Goal: Task Accomplishment & Management: Use online tool/utility

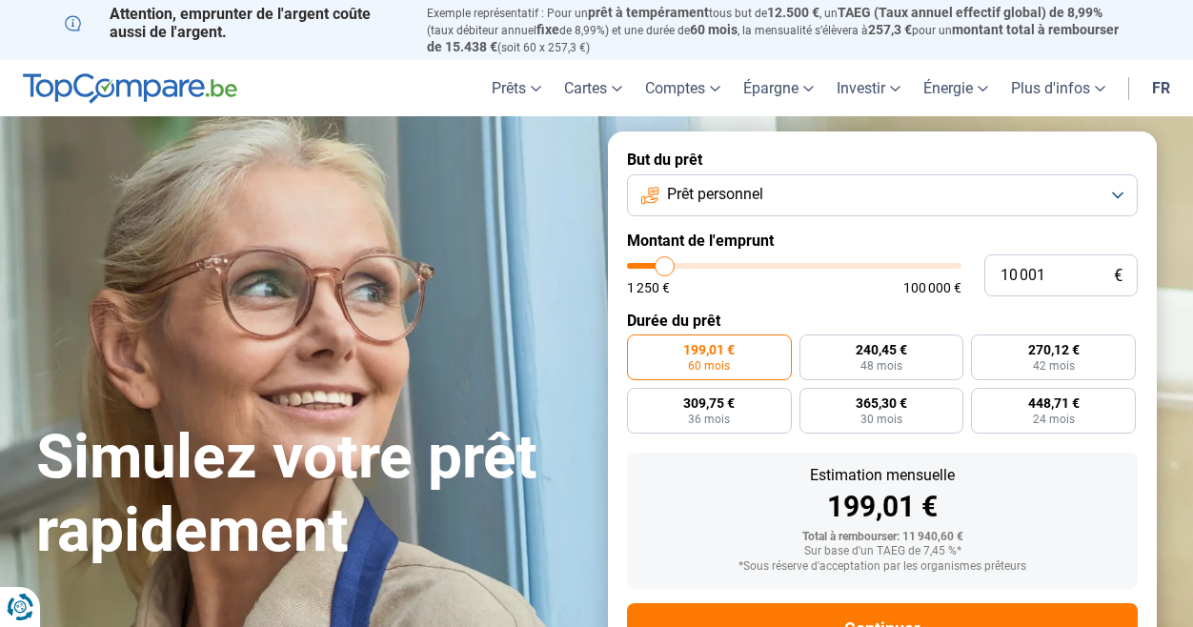
click at [946, 198] on button "Prêt personnel" at bounding box center [882, 195] width 511 height 42
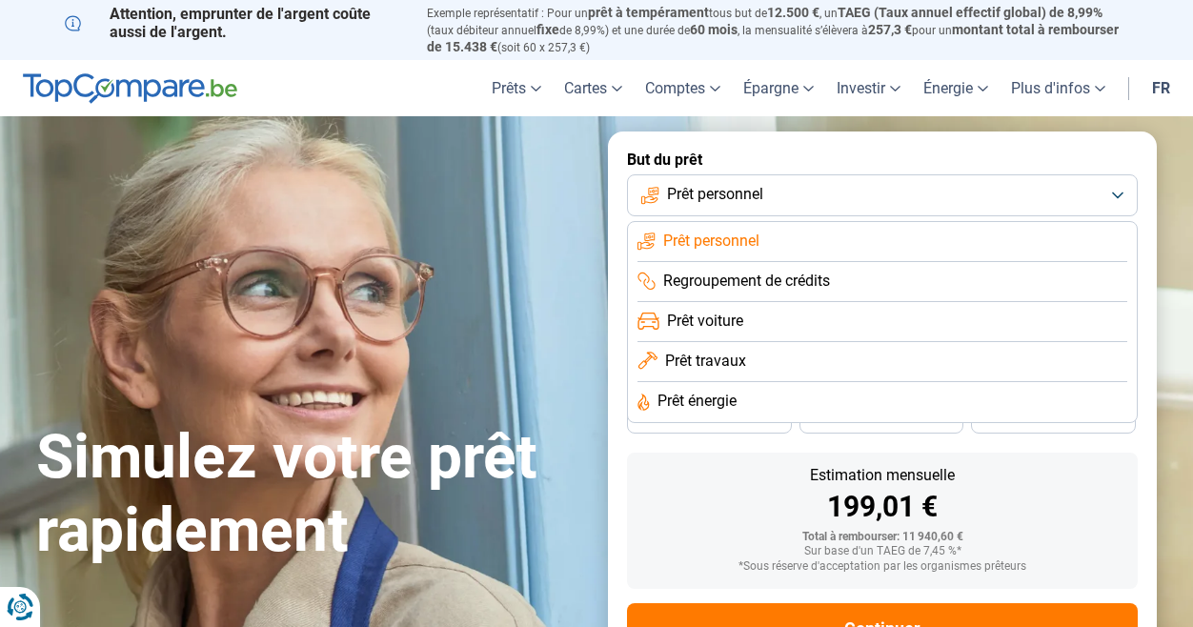
click at [714, 403] on span "Prêt énergie" at bounding box center [697, 401] width 79 height 21
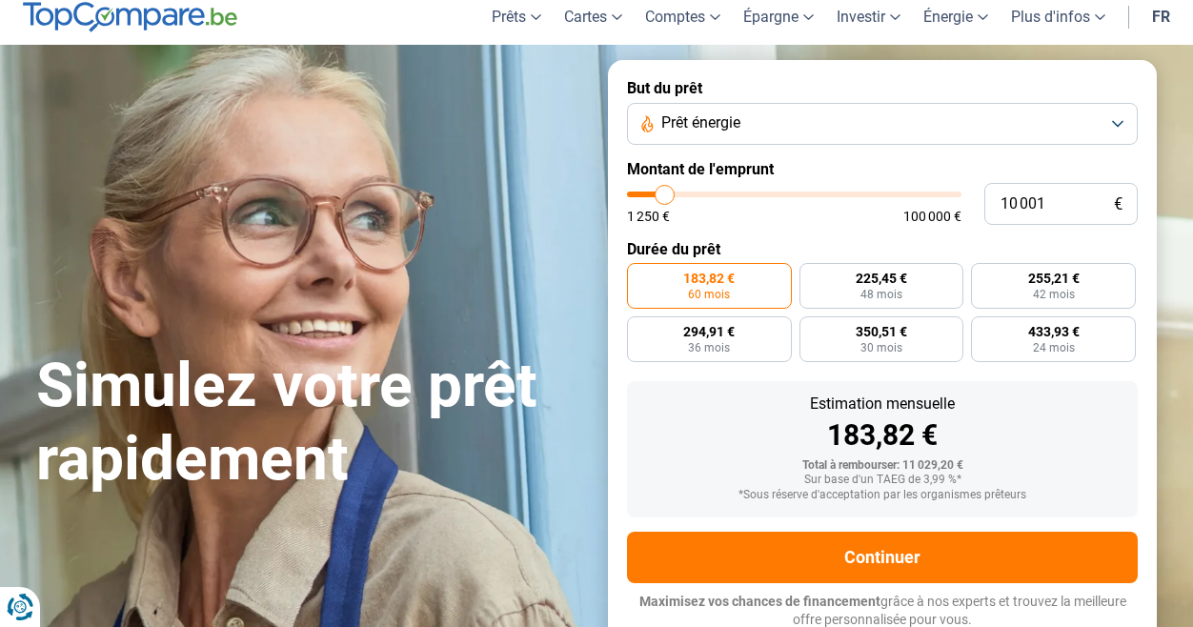
scroll to position [74, 0]
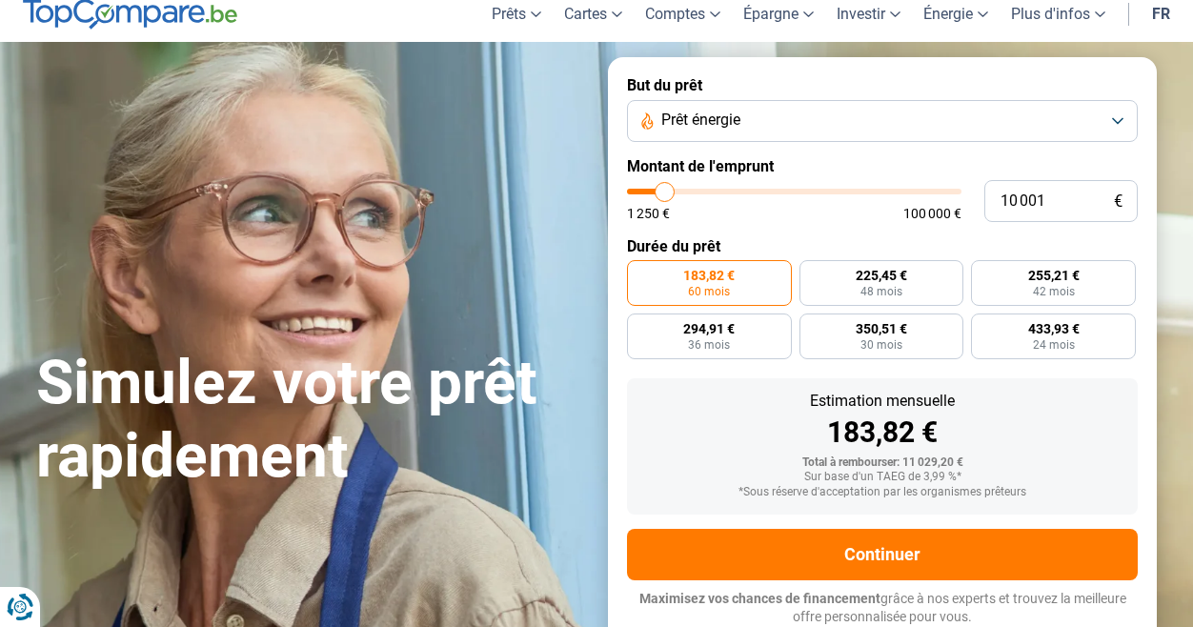
click at [765, 127] on button "Prêt énergie" at bounding box center [882, 121] width 511 height 42
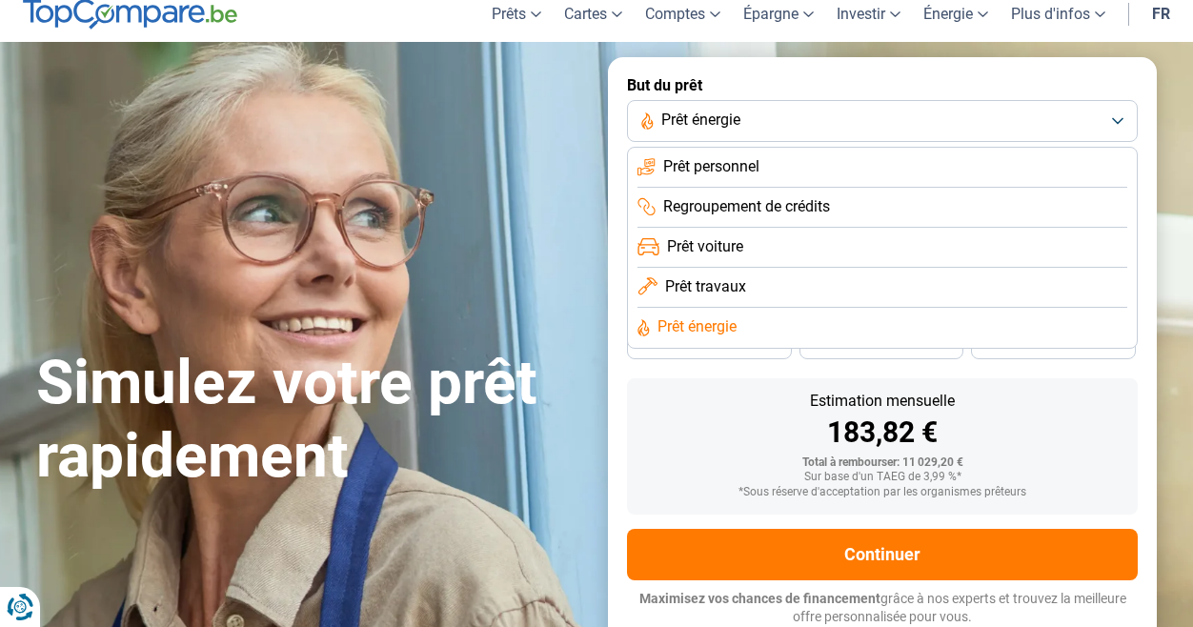
click at [750, 294] on li "Prêt travaux" at bounding box center [883, 288] width 490 height 40
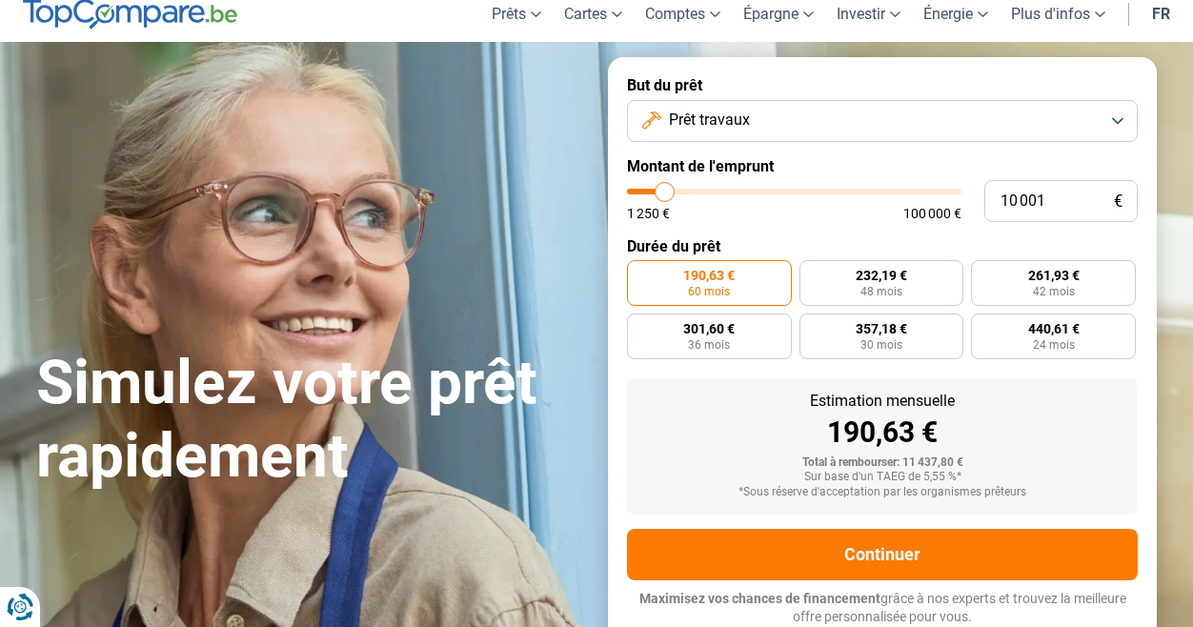
click at [737, 123] on span "Prêt travaux" at bounding box center [709, 120] width 81 height 21
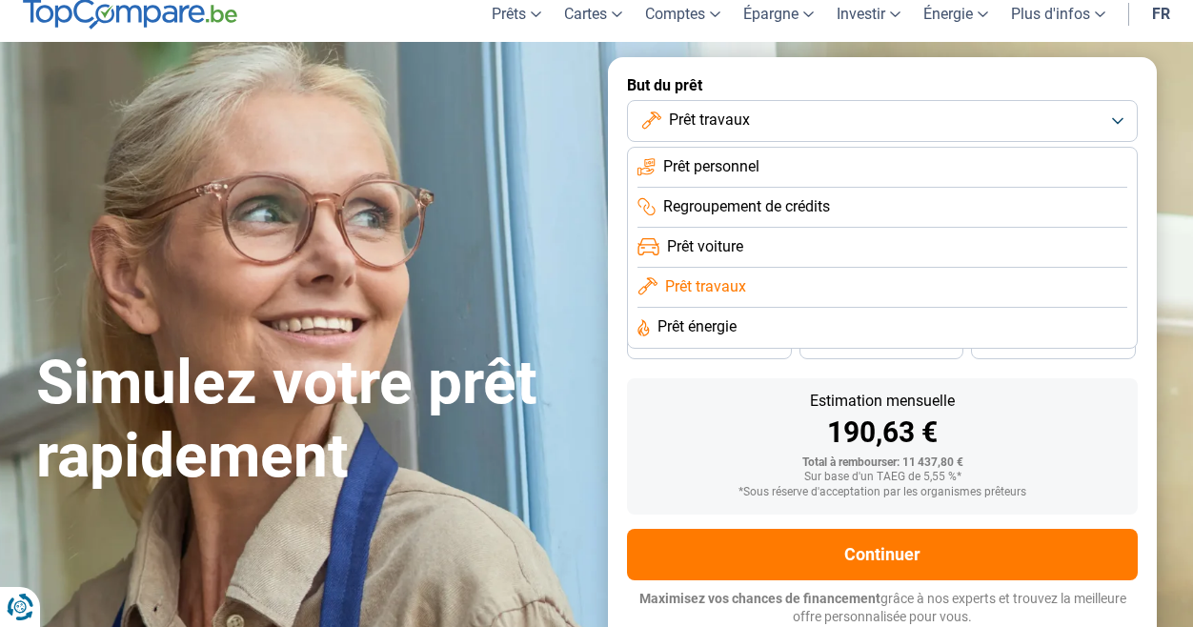
click at [744, 213] on span "Regroupement de crédits" at bounding box center [746, 206] width 167 height 21
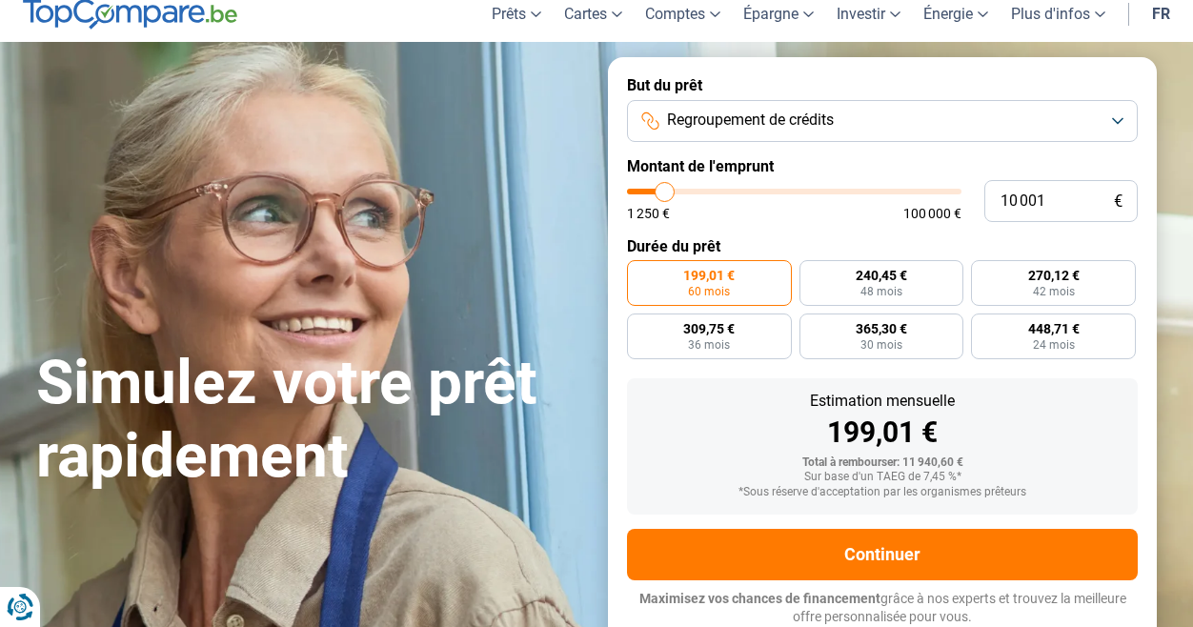
click at [735, 113] on span "Regroupement de crédits" at bounding box center [750, 120] width 167 height 21
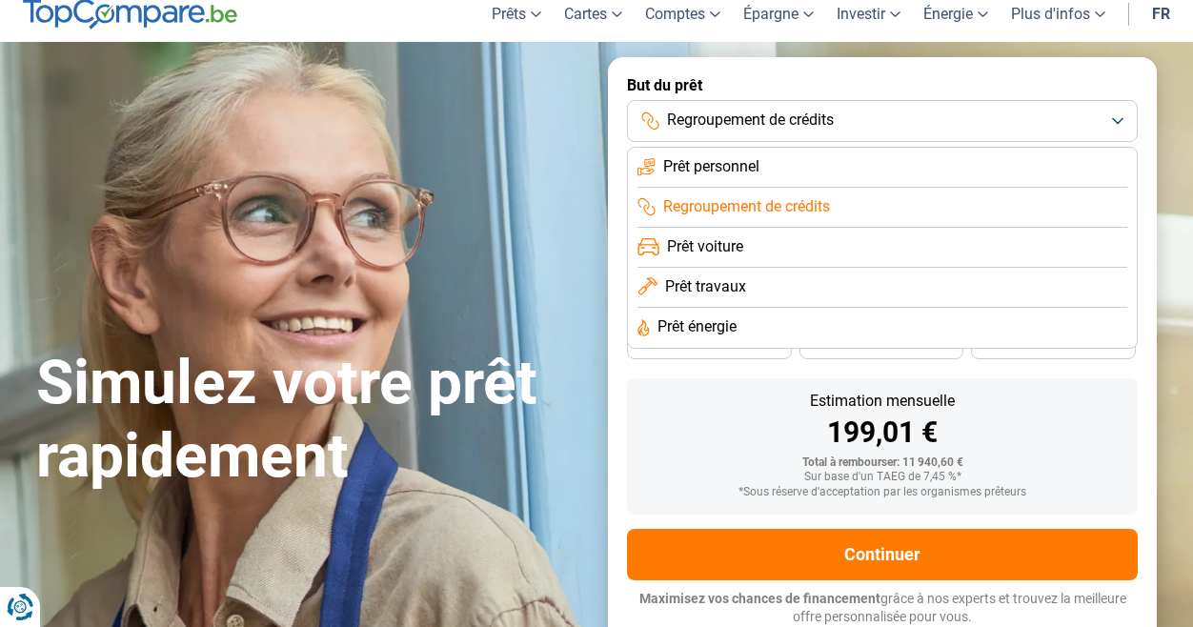
click at [724, 174] on span "Prêt personnel" at bounding box center [711, 166] width 96 height 21
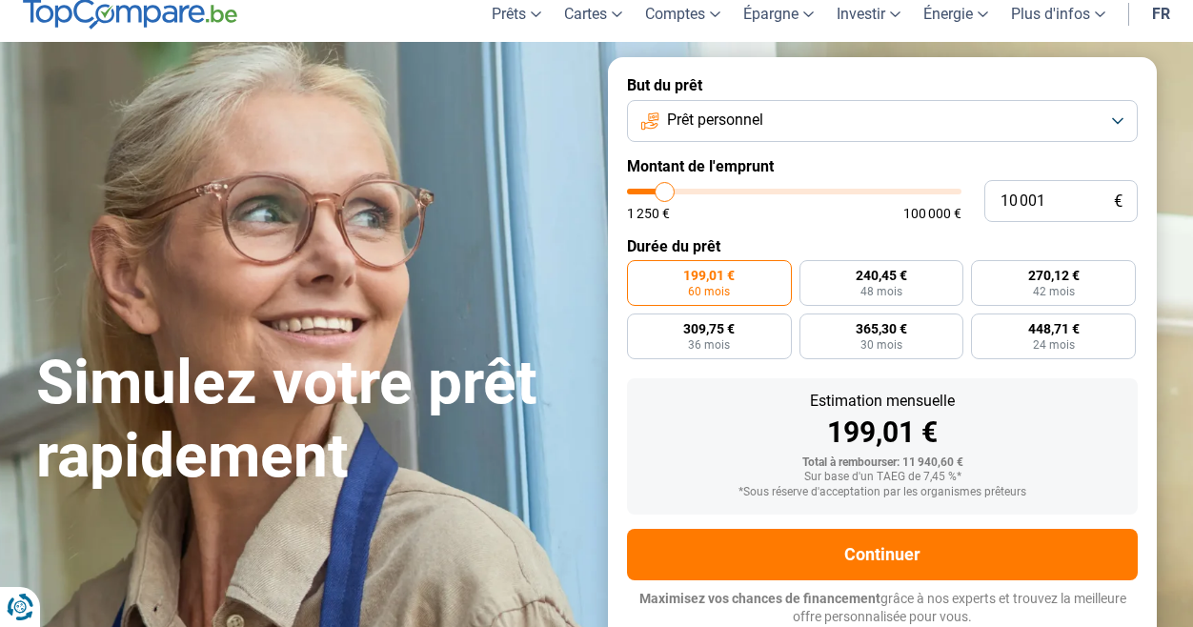
click at [747, 124] on span "Prêt personnel" at bounding box center [715, 120] width 96 height 21
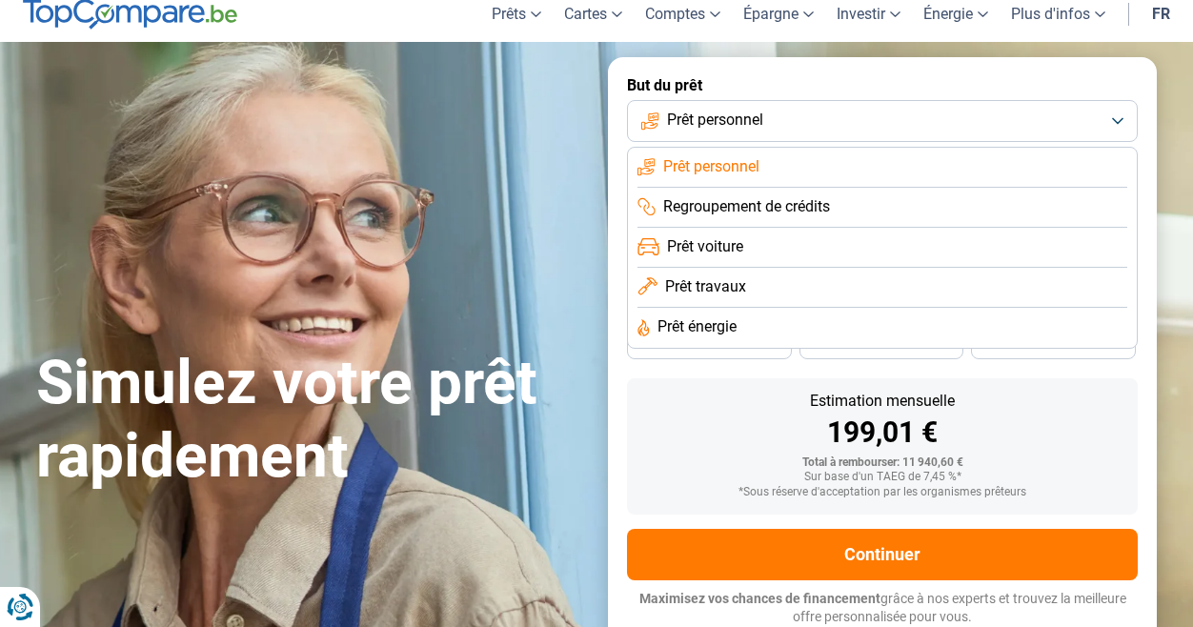
click at [704, 251] on span "Prêt voiture" at bounding box center [705, 246] width 76 height 21
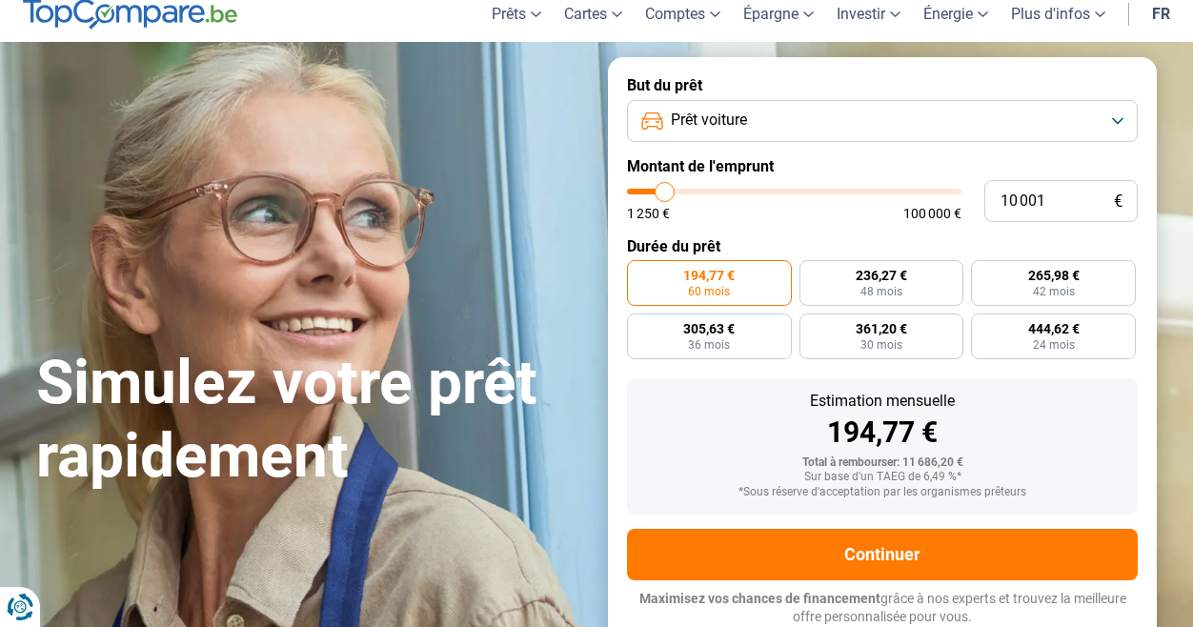
click at [702, 114] on span "Prêt voiture" at bounding box center [709, 120] width 76 height 21
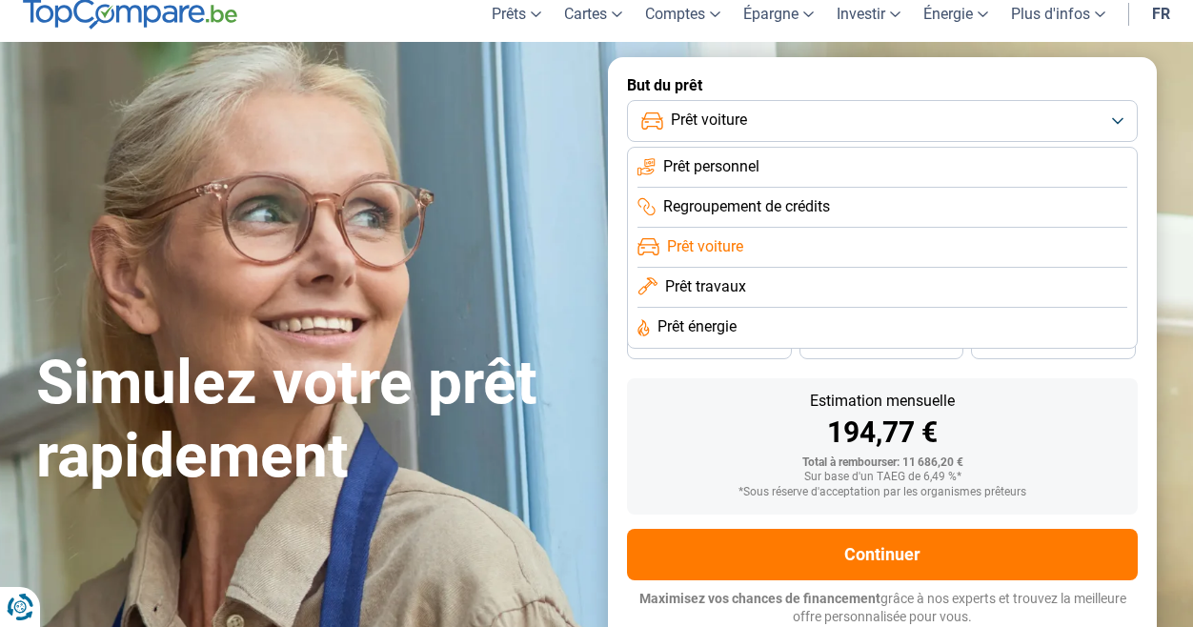
click at [585, 143] on div "Simulez votre prêt rapidement But du prêt Prêt voiture Prêt personnel Regroupem…" at bounding box center [597, 351] width 1144 height 588
